Goal: Find specific page/section: Find specific page/section

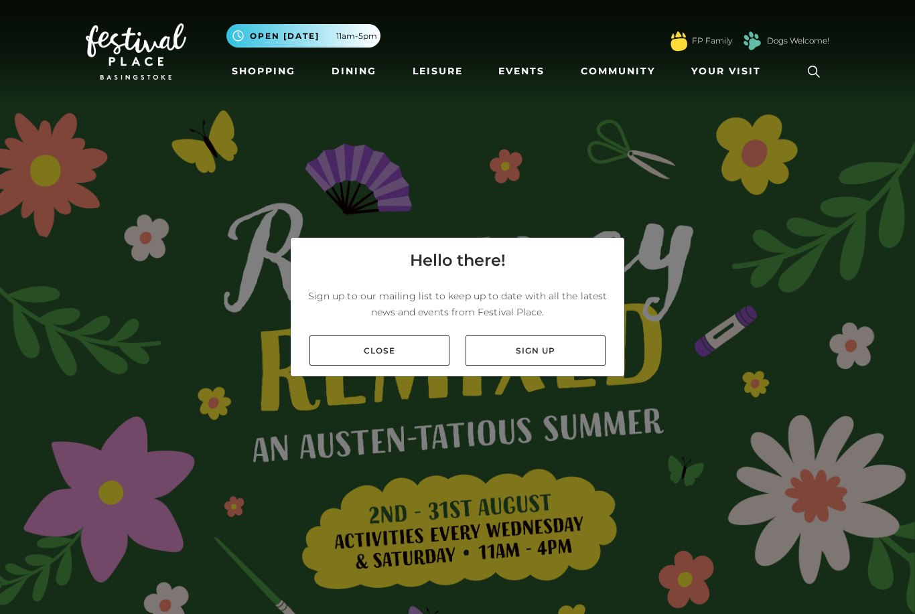
click at [383, 377] on div "Close Sign up" at bounding box center [458, 351] width 334 height 52
click at [397, 366] on link "Close" at bounding box center [380, 351] width 140 height 30
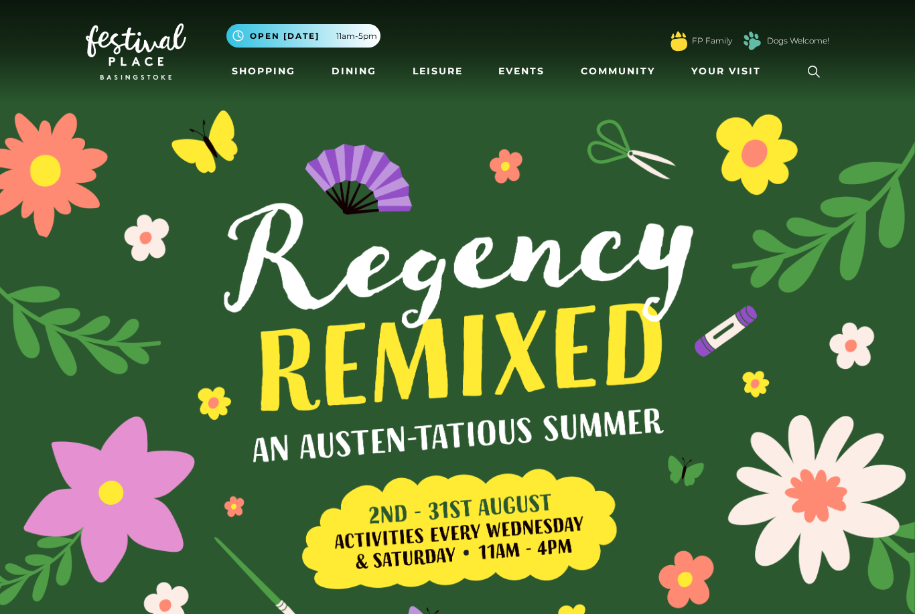
click at [277, 69] on link "Shopping" at bounding box center [263, 71] width 74 height 25
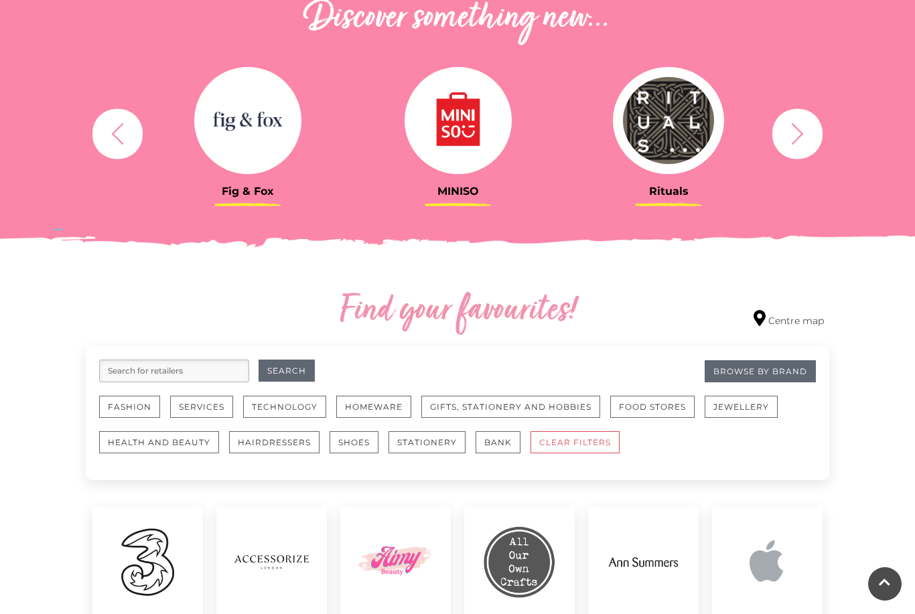
scroll to position [497, 0]
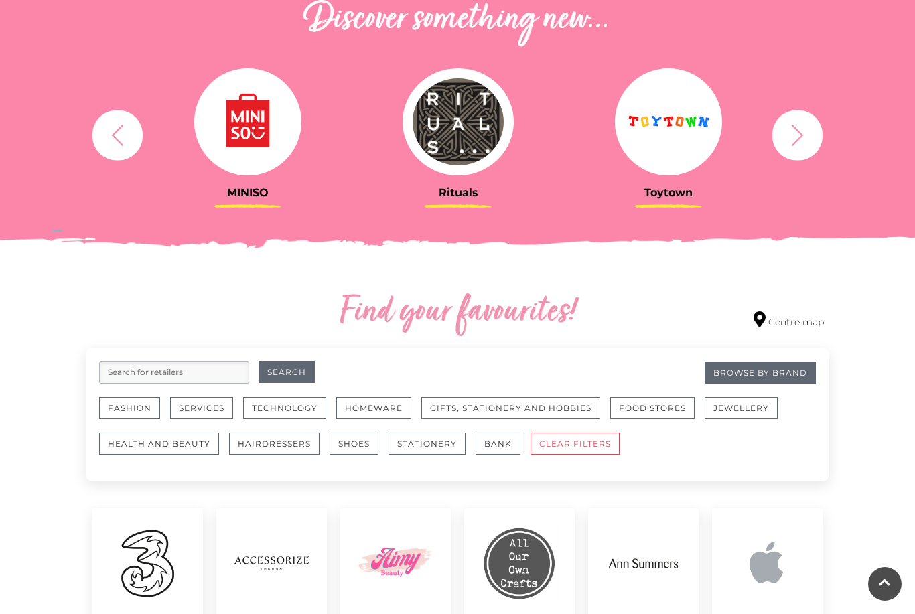
click at [143, 374] on input "search" at bounding box center [174, 372] width 150 height 23
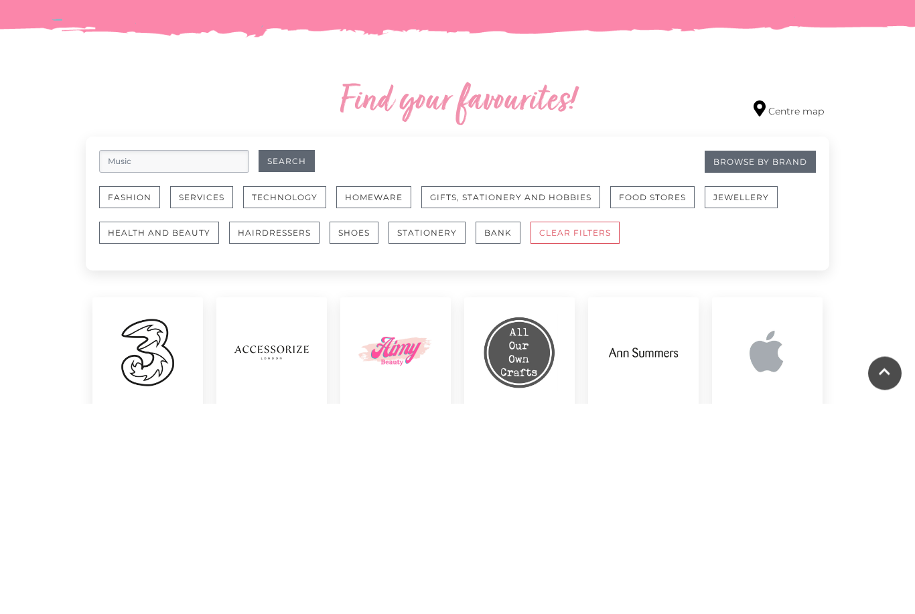
type input "Music"
click at [278, 361] on button "Search" at bounding box center [287, 372] width 56 height 22
